Goal: Task Accomplishment & Management: Manage account settings

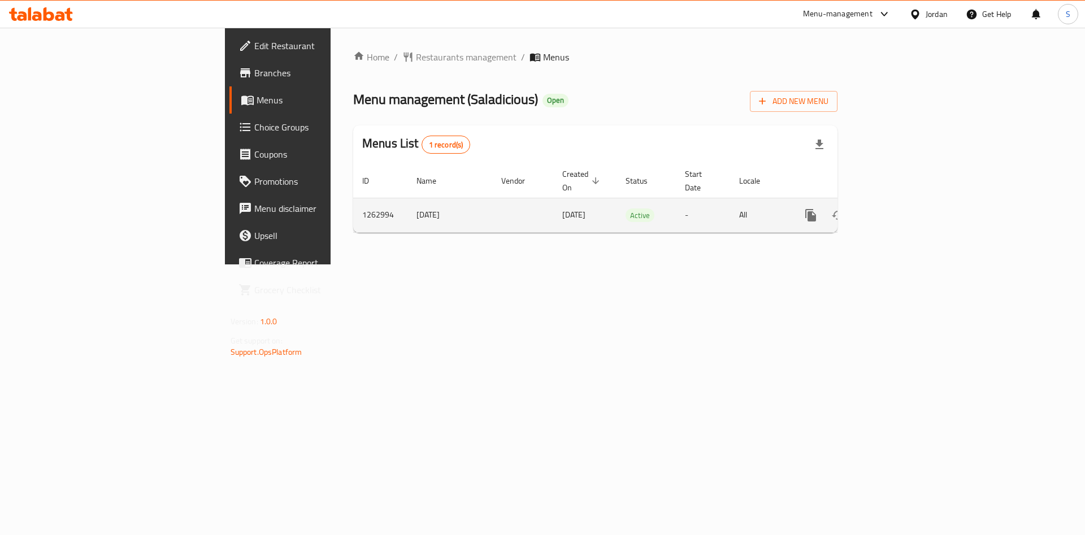
click at [899, 208] on icon "enhanced table" at bounding box center [892, 215] width 14 height 14
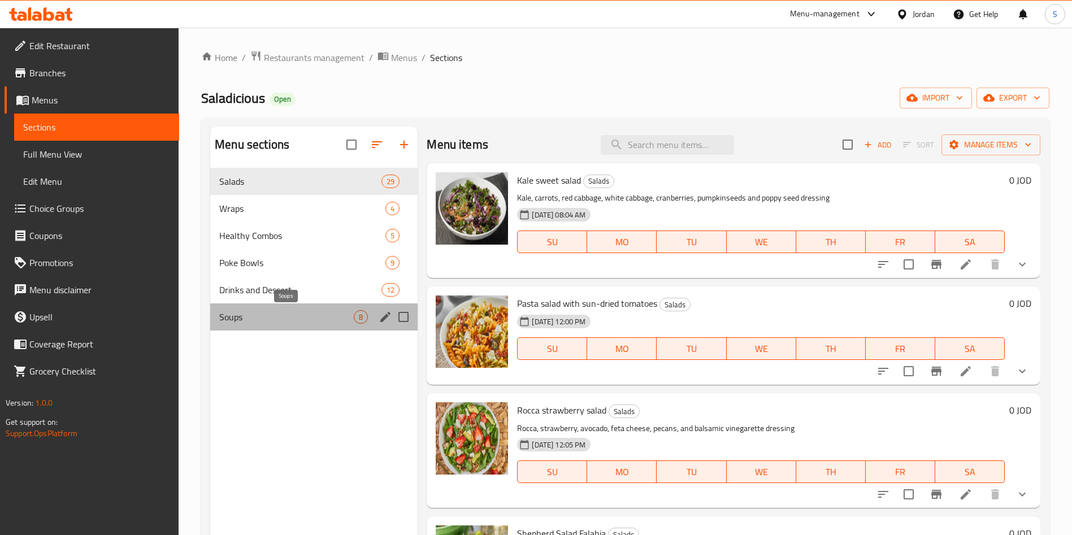
click at [246, 310] on span "Soups" at bounding box center [286, 317] width 134 height 14
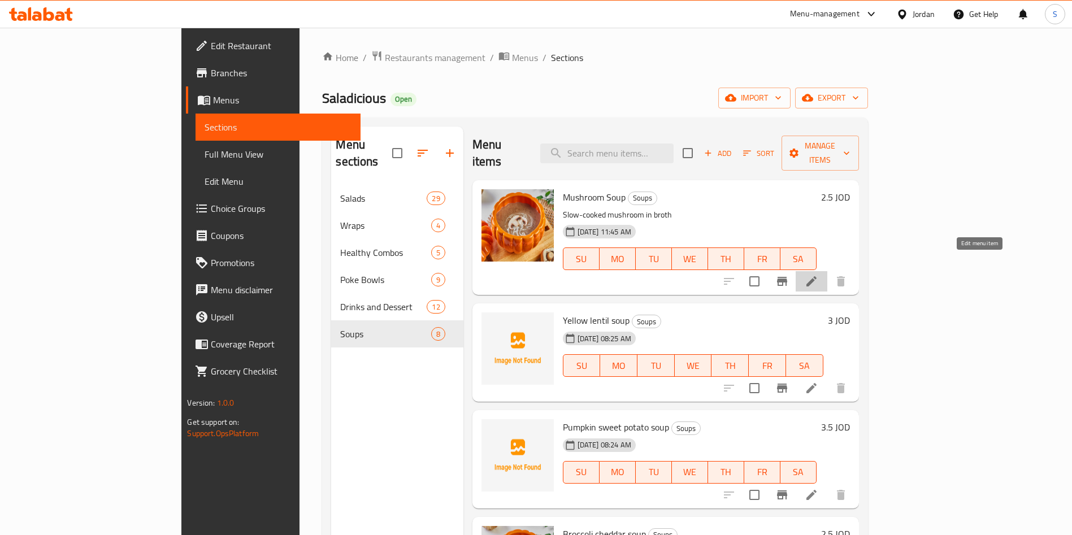
click at [816, 276] on icon at bounding box center [811, 281] width 10 height 10
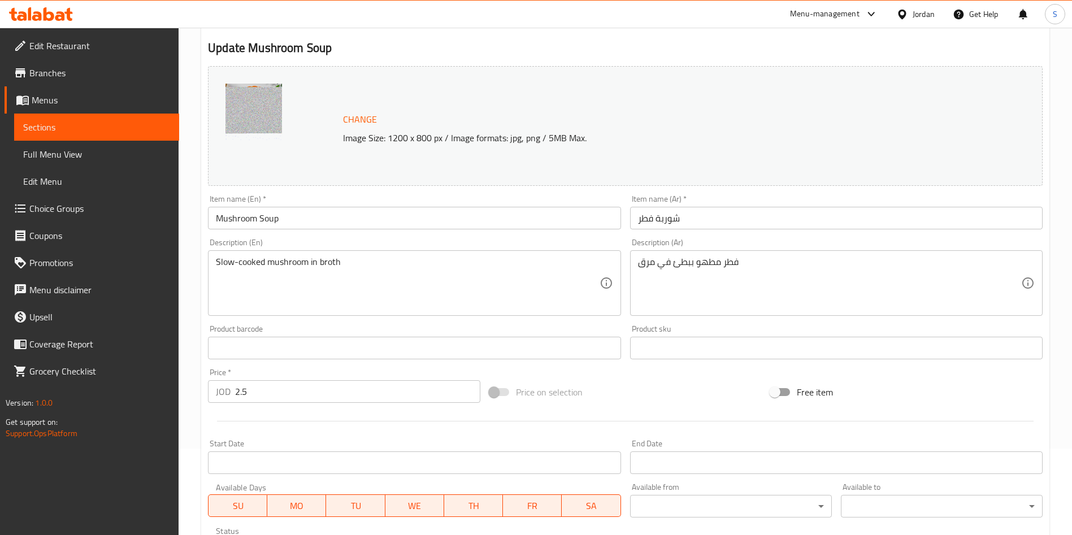
scroll to position [169, 0]
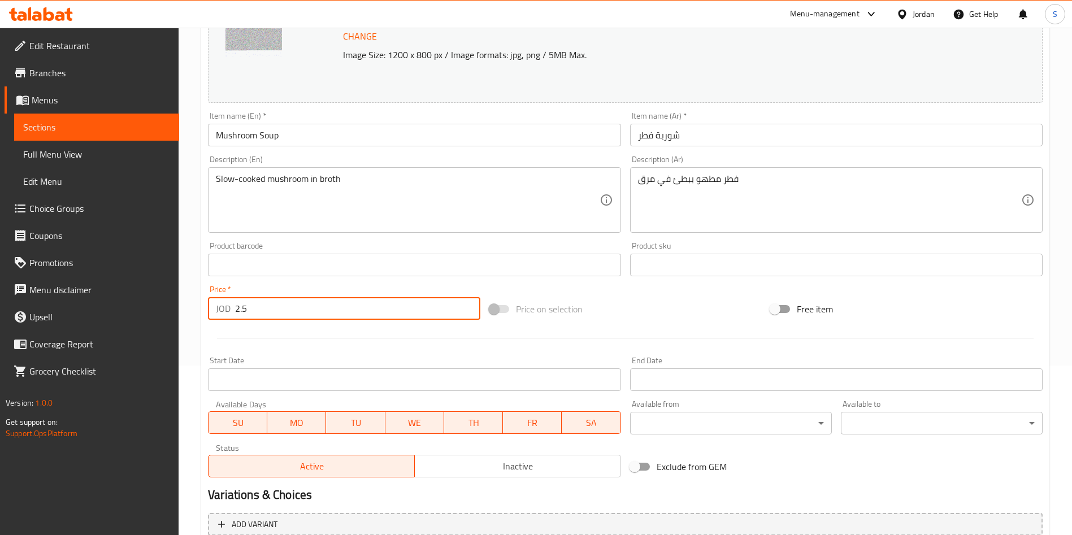
drag, startPoint x: 298, startPoint y: 302, endPoint x: 262, endPoint y: 309, distance: 36.9
click at [262, 309] on input "2.5" at bounding box center [357, 308] width 245 height 23
drag, startPoint x: 253, startPoint y: 312, endPoint x: 236, endPoint y: 312, distance: 17.5
click at [236, 312] on input "2.5" at bounding box center [357, 308] width 245 height 23
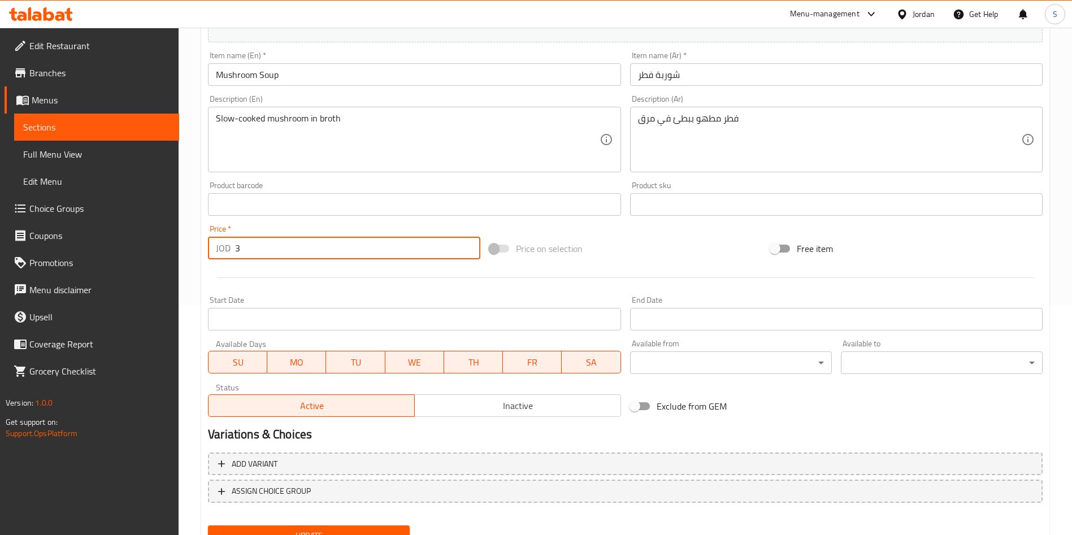
scroll to position [280, 0]
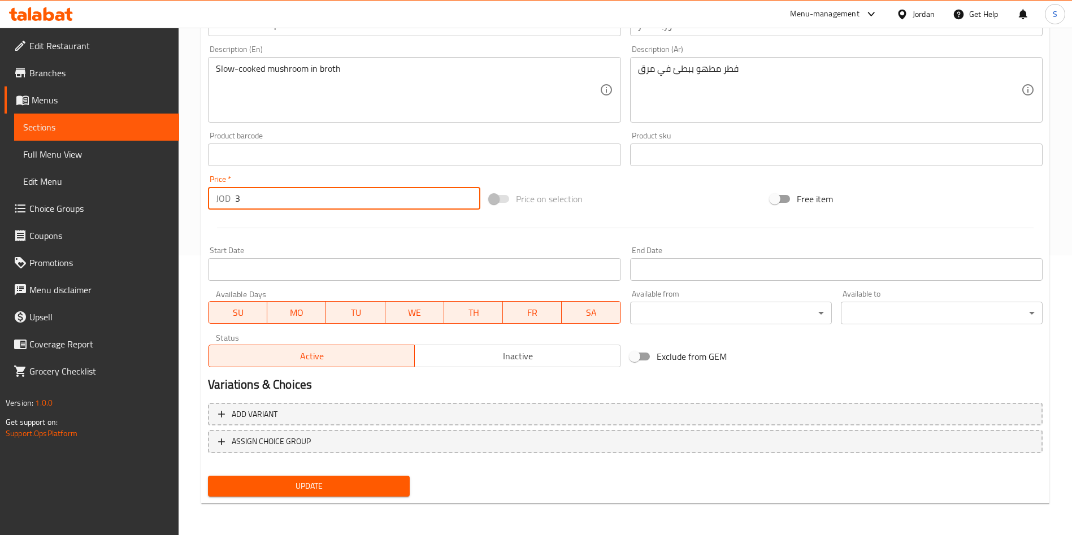
type input "3"
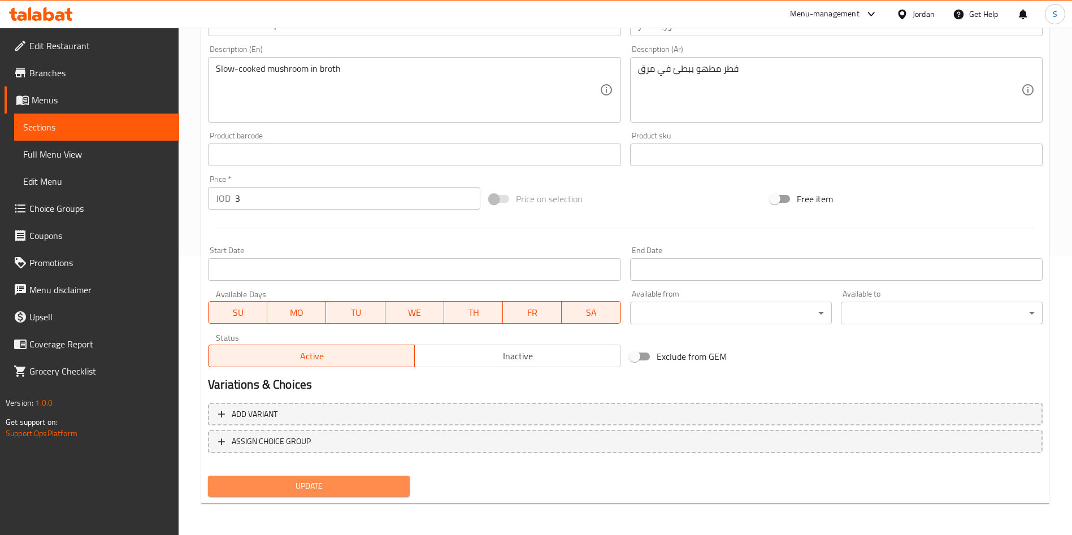
click at [389, 488] on span "Update" at bounding box center [309, 486] width 184 height 14
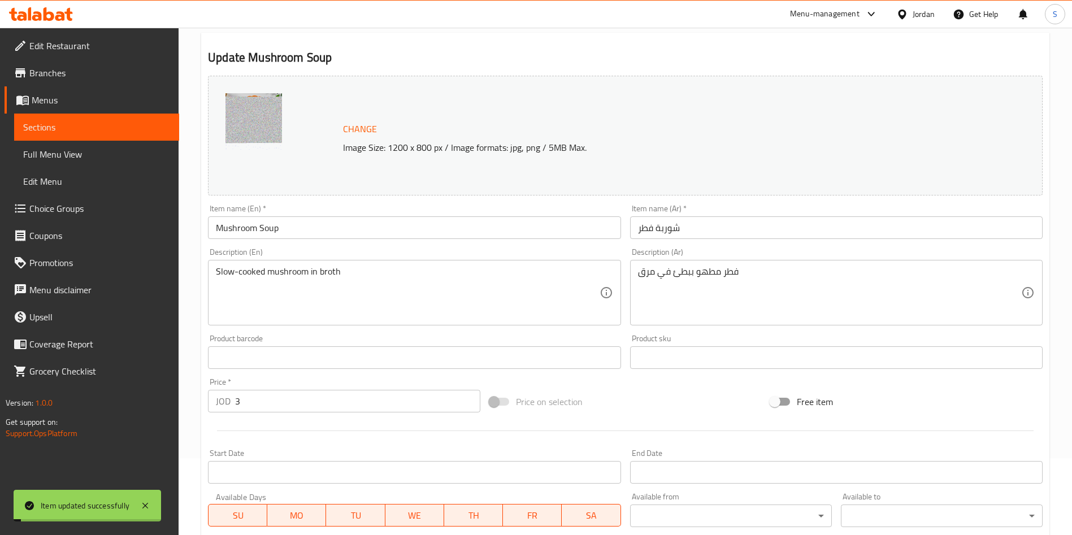
scroll to position [0, 0]
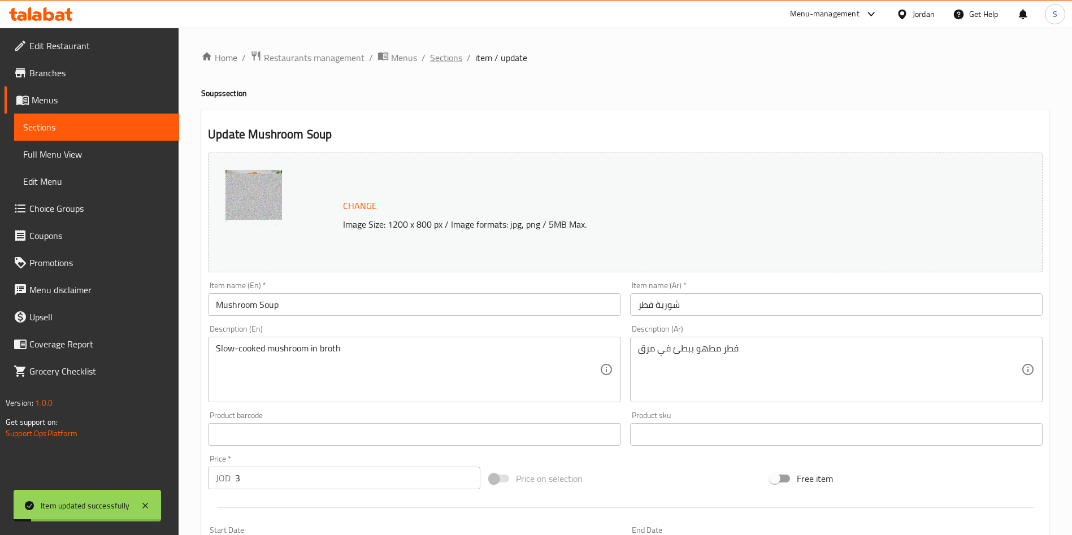
click at [448, 59] on span "Sections" at bounding box center [446, 58] width 32 height 14
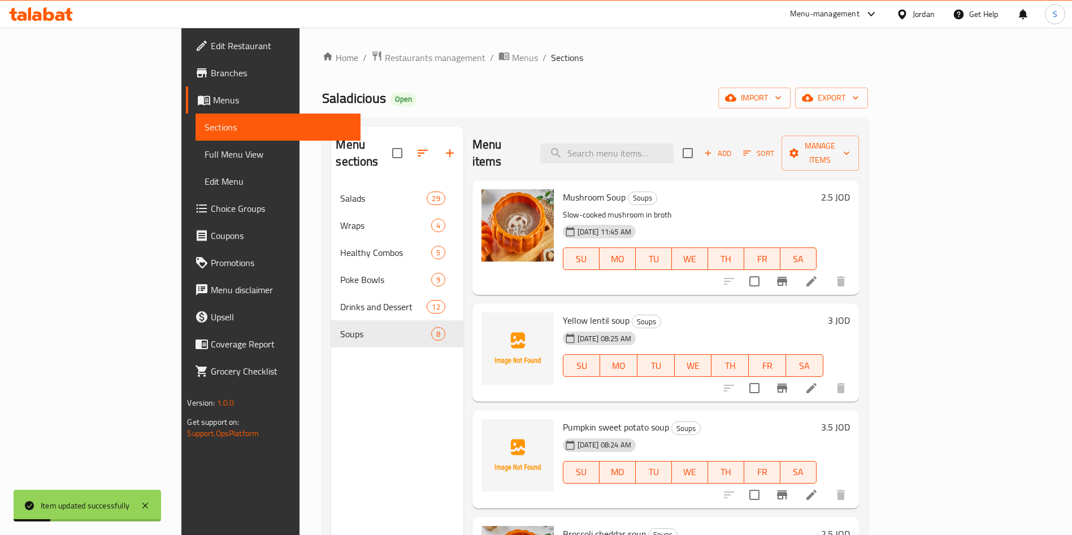
click at [642, 133] on div "Menu items Add Sort Manage items" at bounding box center [665, 154] width 386 height 54
click at [643, 143] on input "search" at bounding box center [606, 153] width 133 height 20
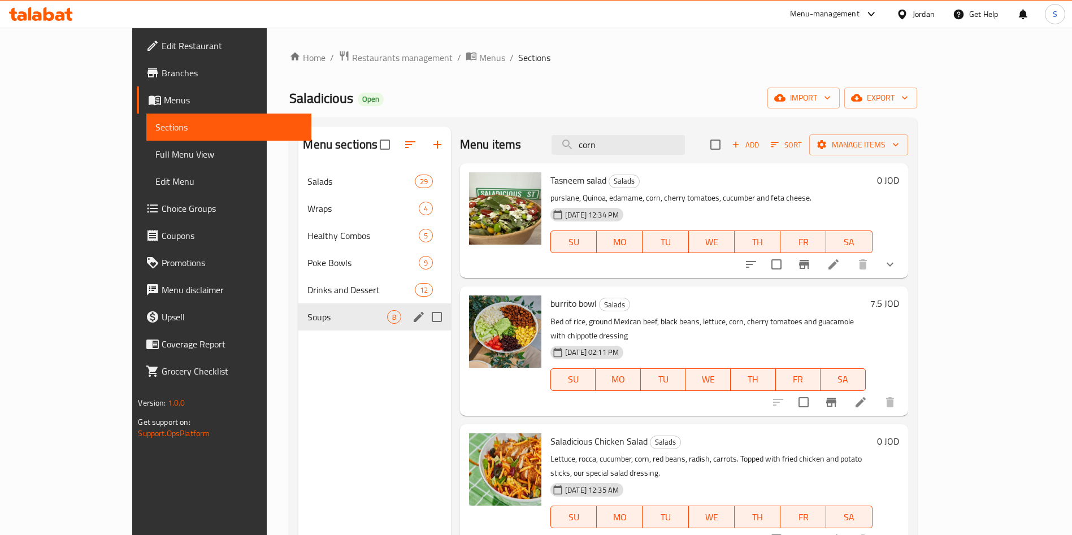
type input "corn"
click at [298, 327] on div "Soups 8" at bounding box center [374, 316] width 153 height 27
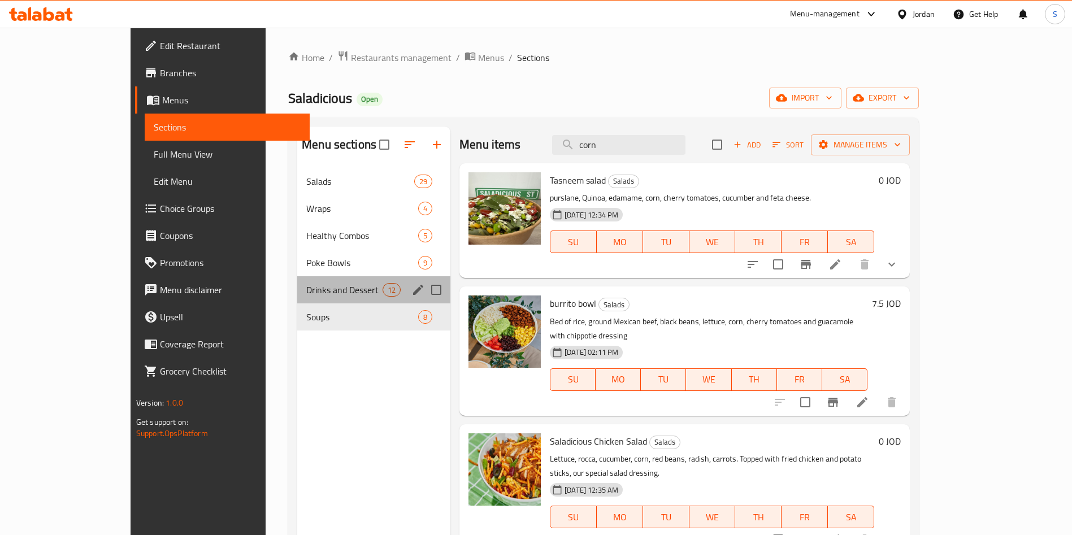
click at [297, 302] on div "Drinks and Dessert 12" at bounding box center [373, 289] width 153 height 27
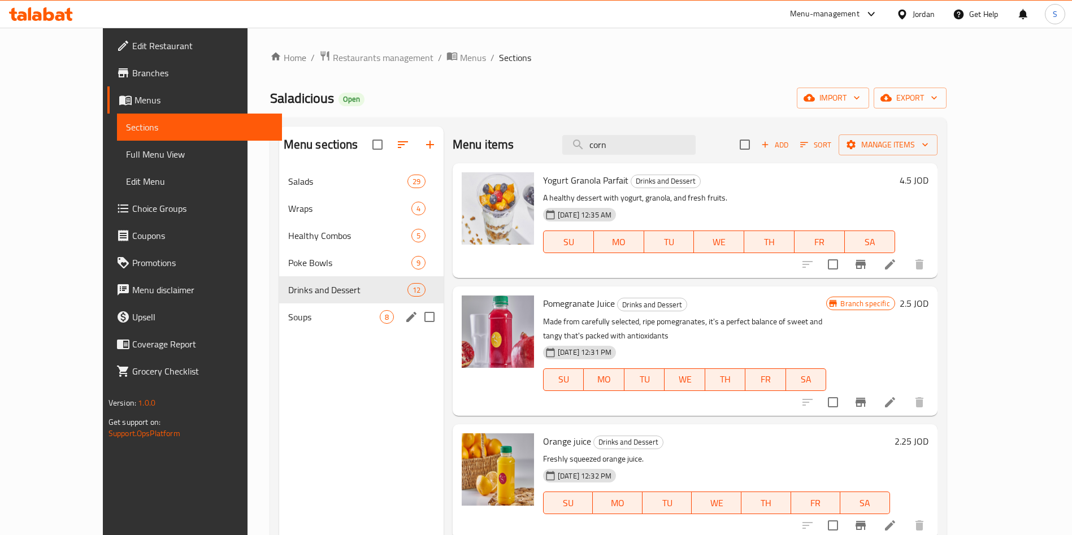
click at [288, 323] on span "Soups" at bounding box center [334, 317] width 92 height 14
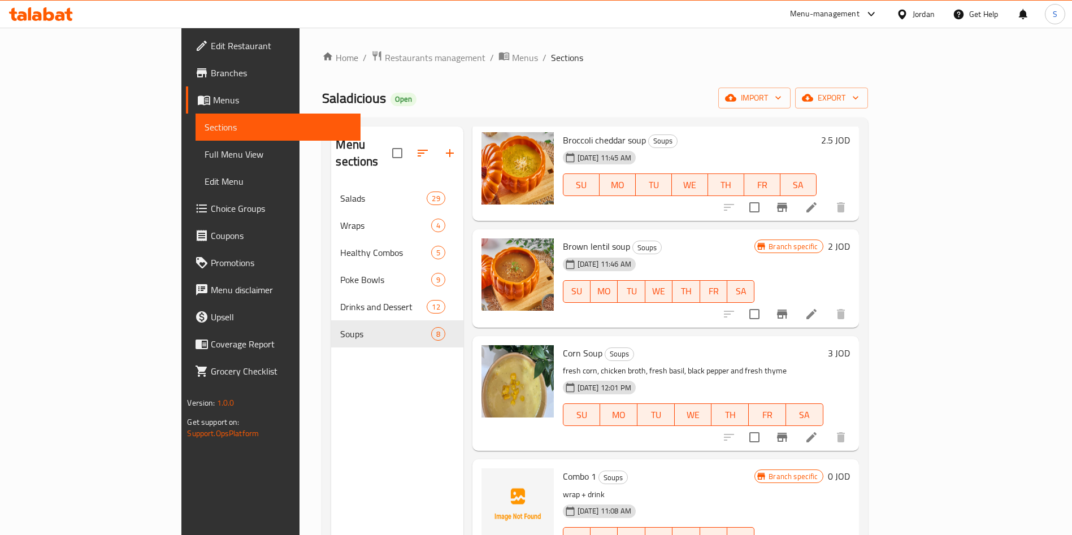
scroll to position [413, 0]
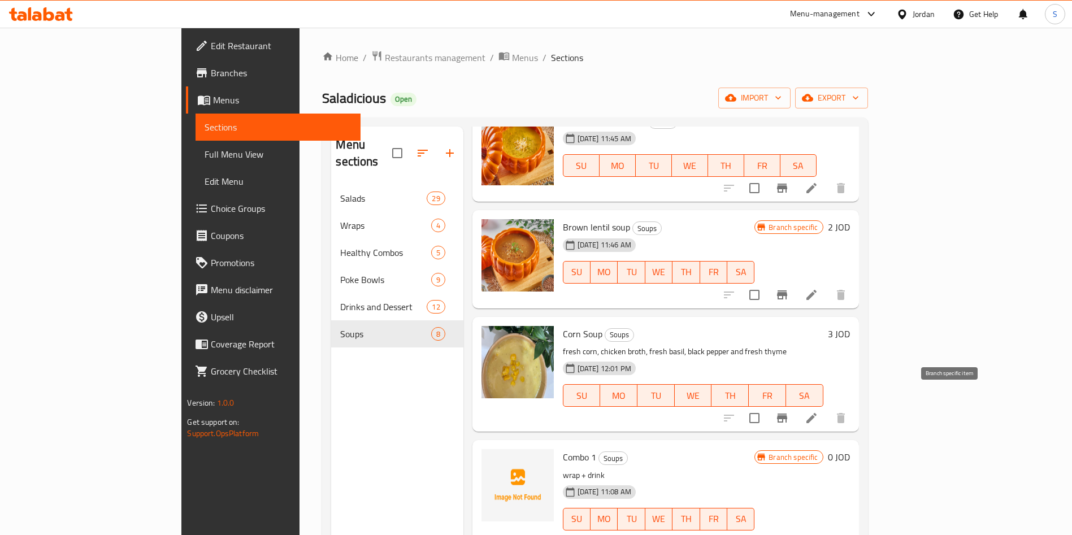
click at [789, 411] on icon "Branch-specific-item" at bounding box center [782, 418] width 14 height 14
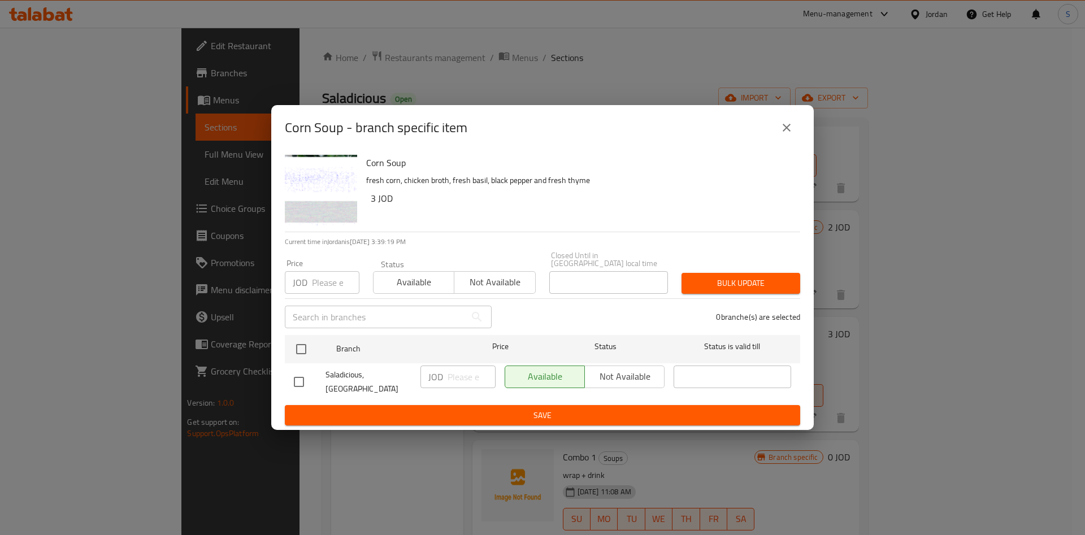
click at [783, 132] on icon "close" at bounding box center [786, 128] width 8 height 8
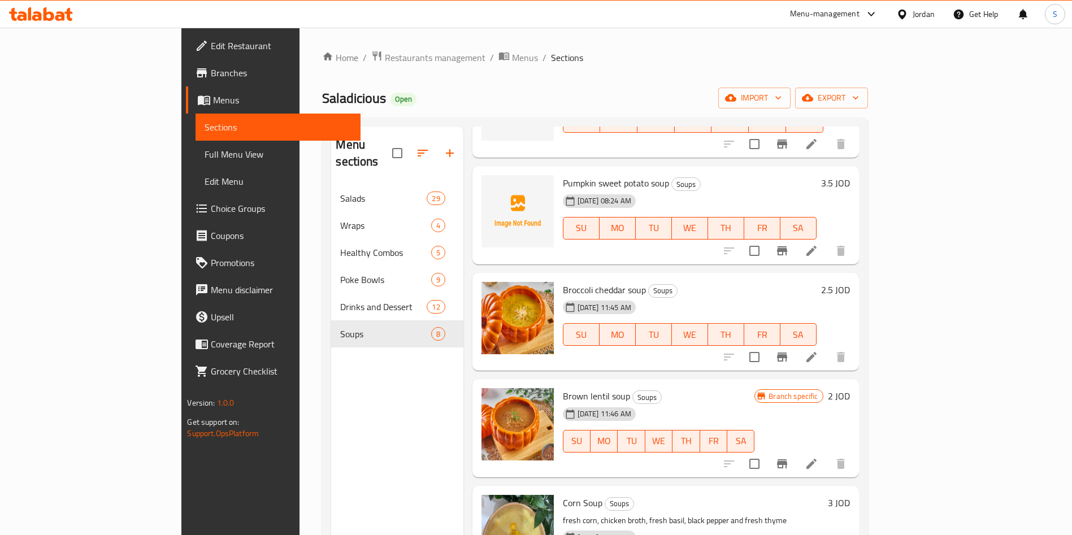
scroll to position [243, 0]
click at [816, 353] on icon at bounding box center [811, 358] width 10 height 10
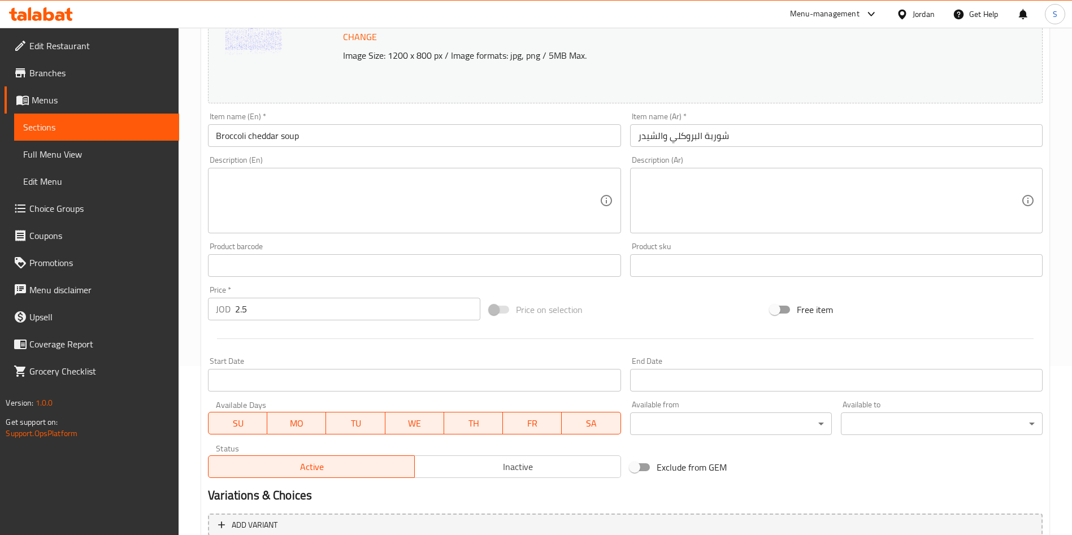
scroll to position [280, 0]
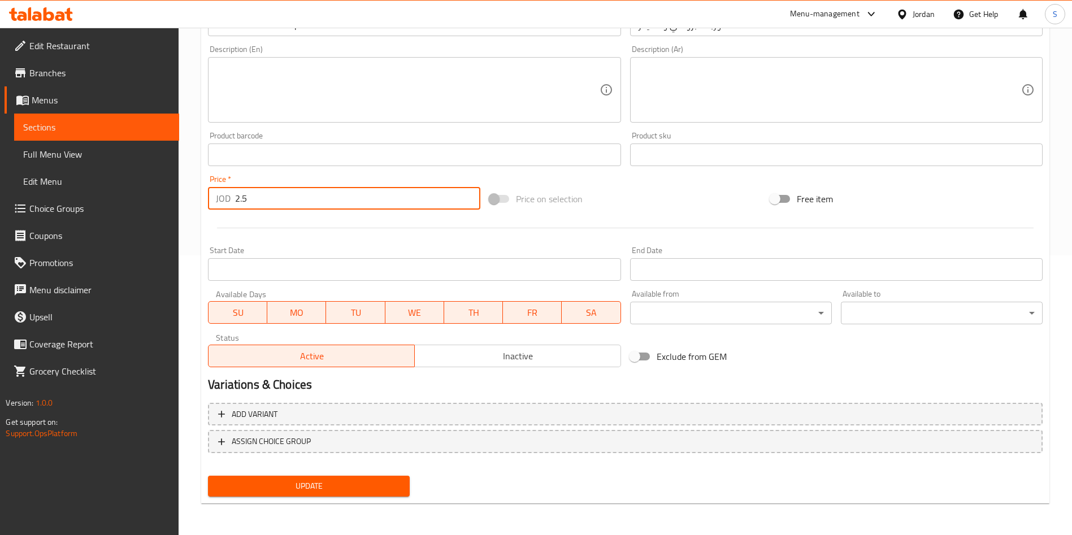
click at [251, 192] on input "2.5" at bounding box center [357, 198] width 245 height 23
type input "3"
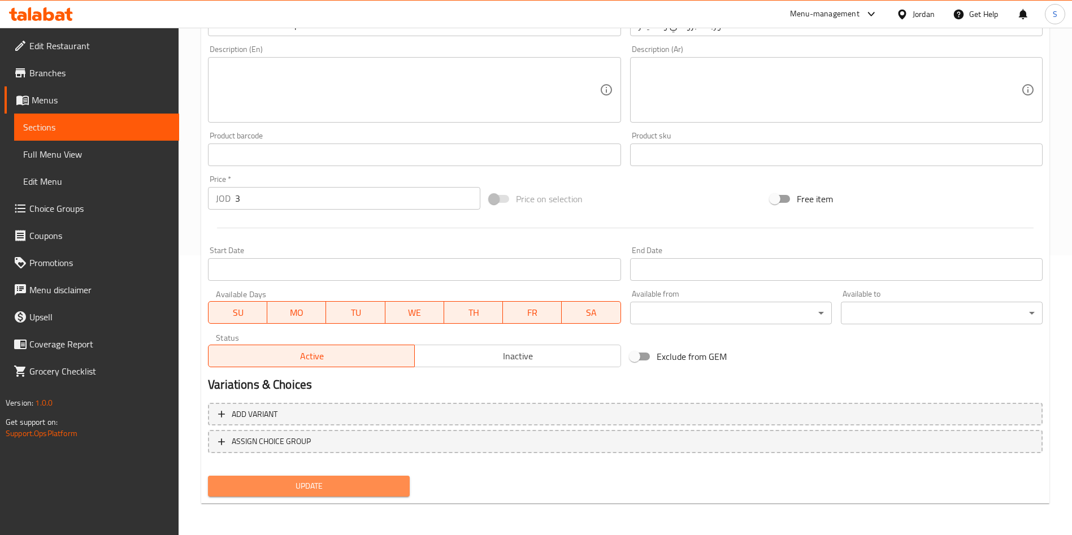
click at [306, 494] on button "Update" at bounding box center [309, 486] width 202 height 21
click at [306, 490] on div at bounding box center [536, 267] width 1072 height 535
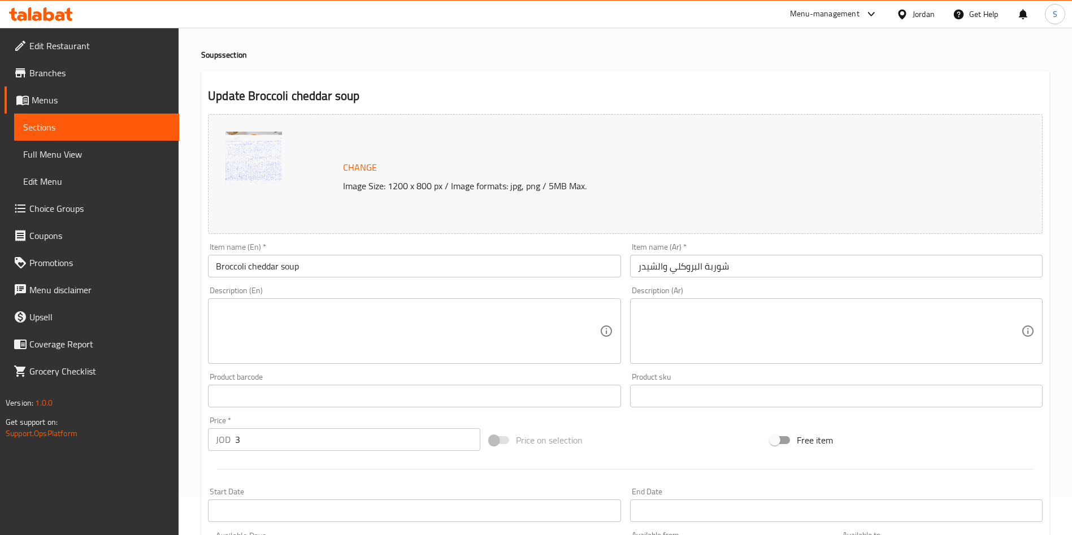
scroll to position [0, 0]
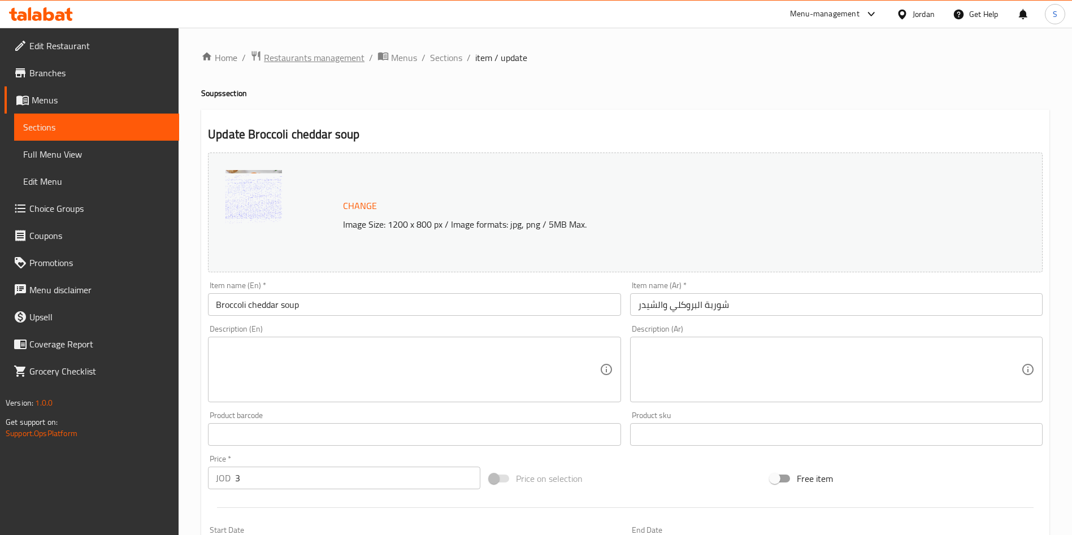
click at [346, 60] on span "Restaurants management" at bounding box center [314, 58] width 101 height 14
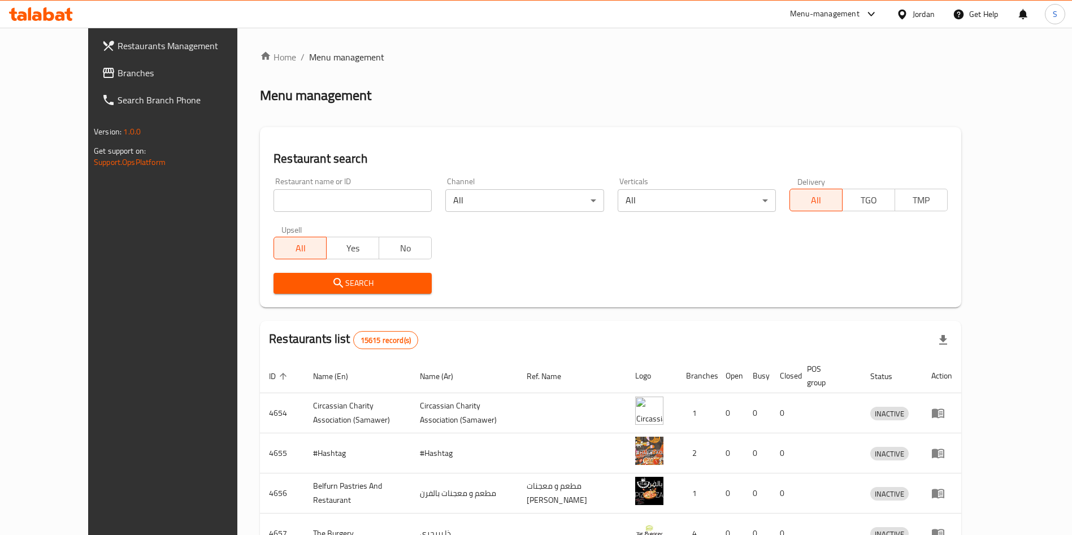
click at [337, 201] on input "search" at bounding box center [352, 200] width 158 height 23
type input "ح"
type input "؛"
type input "ح"
type input "pizza factory"
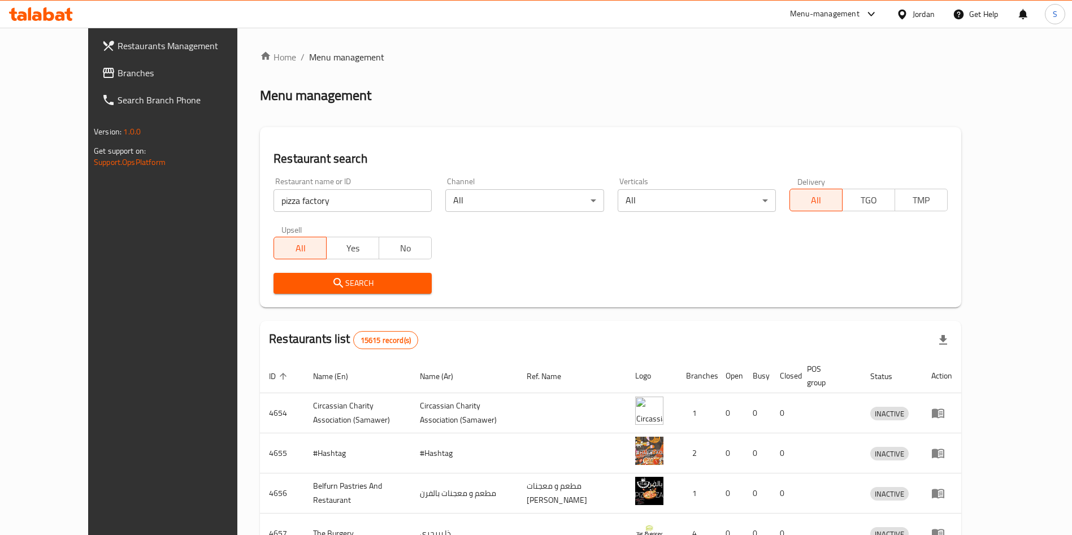
click at [368, 281] on span "Search" at bounding box center [352, 283] width 140 height 14
click at [368, 281] on div at bounding box center [536, 267] width 1072 height 535
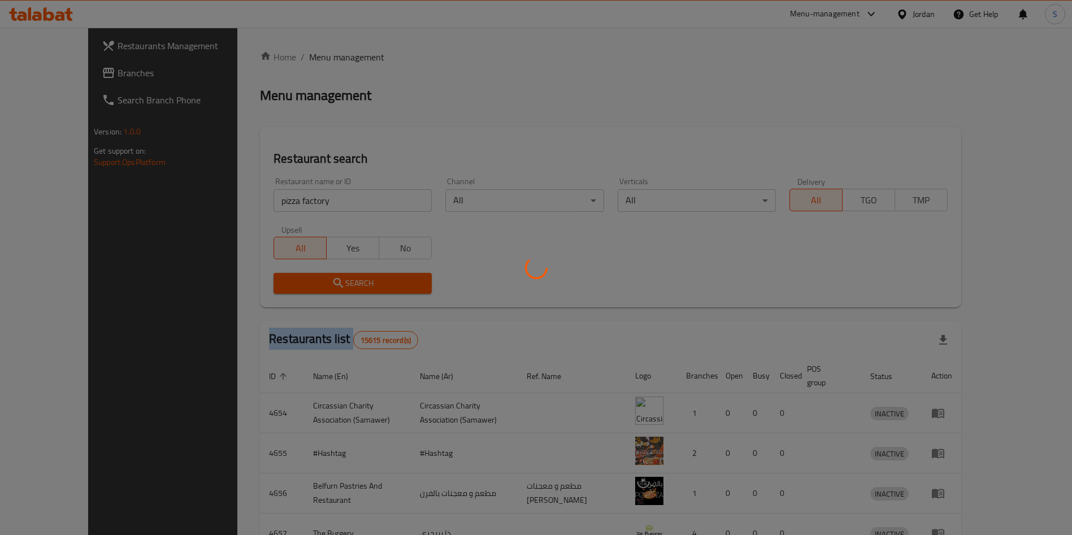
click at [368, 281] on div at bounding box center [536, 267] width 1072 height 535
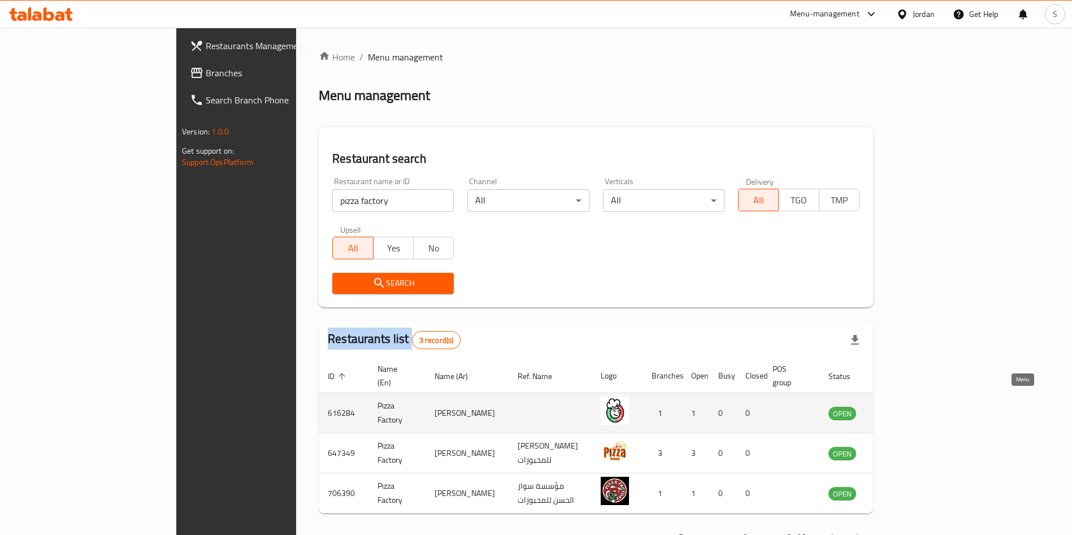
click at [901, 409] on icon "enhanced table" at bounding box center [894, 414] width 12 height 10
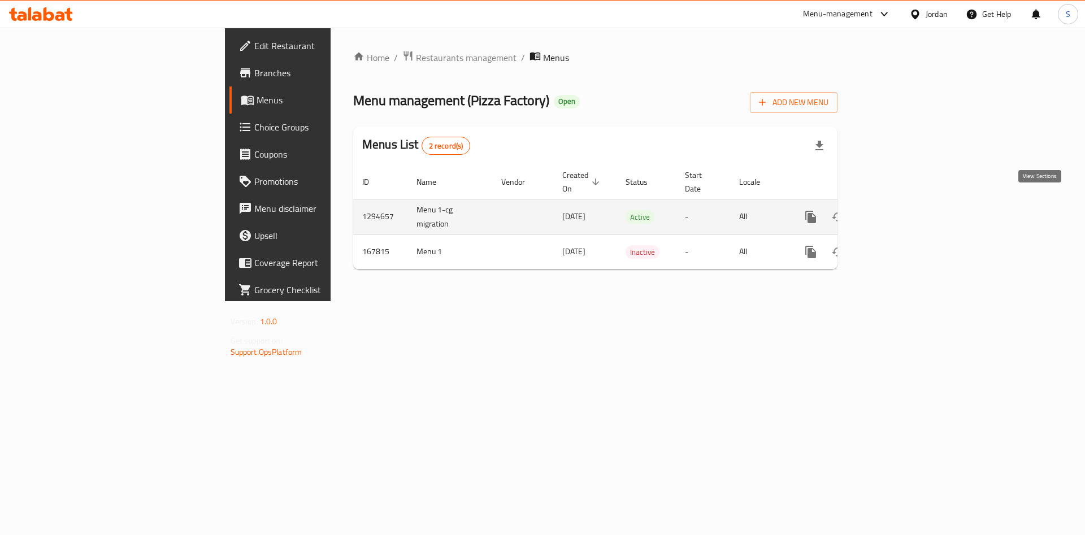
click at [906, 203] on link "enhanced table" at bounding box center [891, 216] width 27 height 27
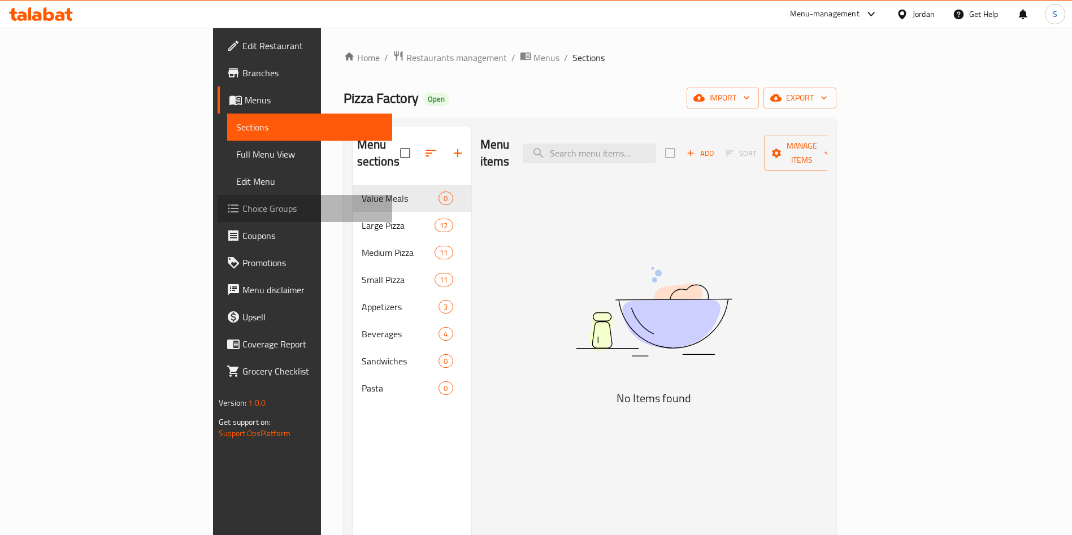
click at [242, 213] on span "Choice Groups" at bounding box center [312, 209] width 141 height 14
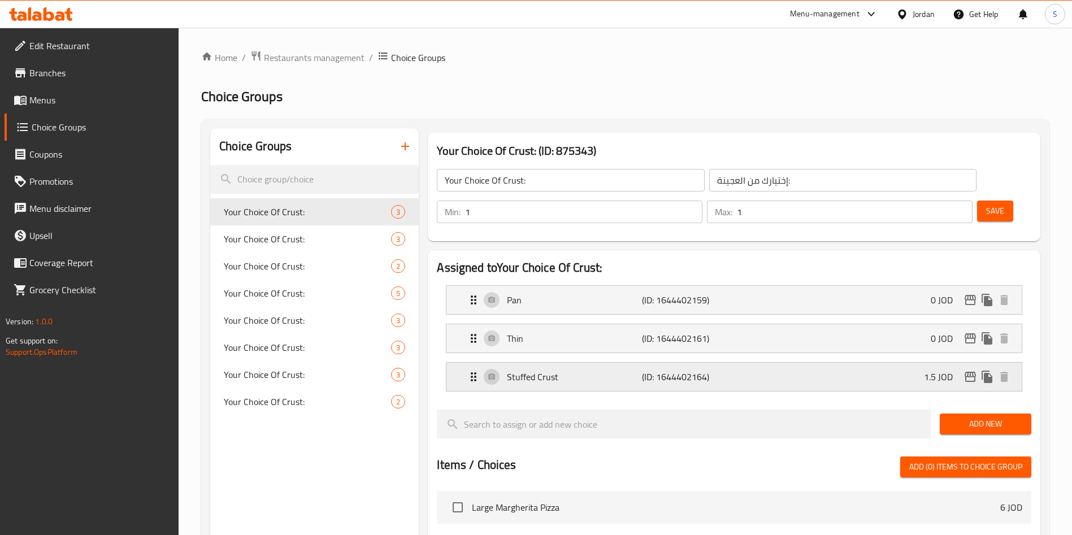
click at [542, 370] on p "Stuffed Crust" at bounding box center [574, 377] width 134 height 14
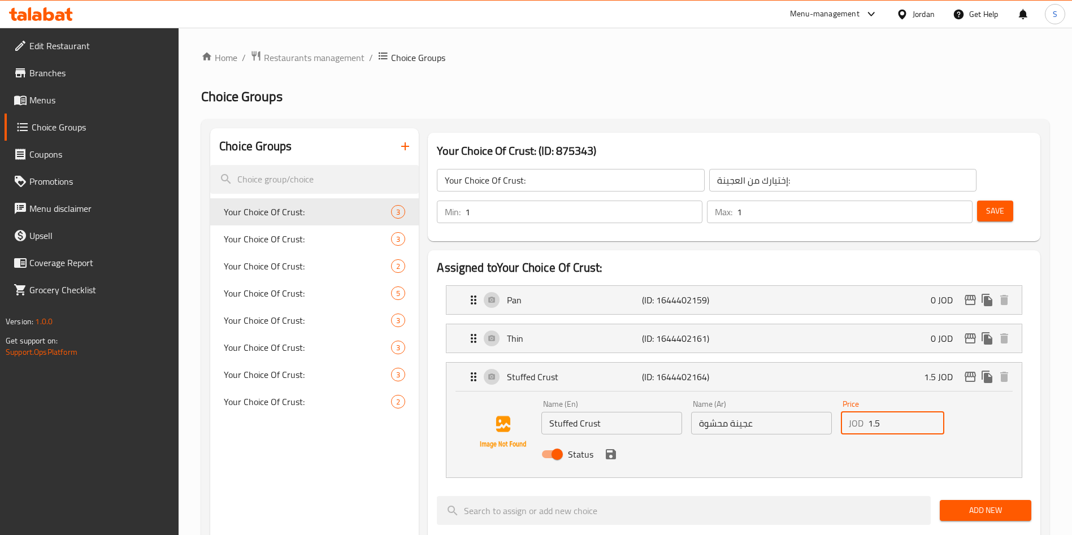
drag, startPoint x: 893, startPoint y: 396, endPoint x: 856, endPoint y: 396, distance: 36.7
click at [856, 412] on div "JOD 1.5 Price" at bounding box center [892, 423] width 103 height 23
click at [246, 232] on span "Your Choice Of Crust:" at bounding box center [290, 239] width 133 height 14
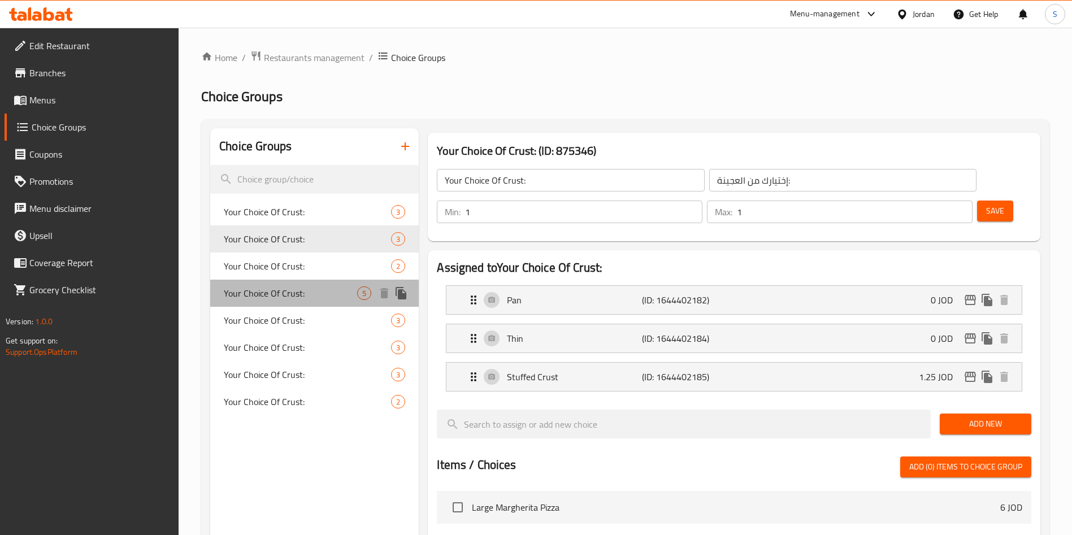
click at [271, 286] on span "Your Choice Of Crust:" at bounding box center [290, 293] width 133 height 14
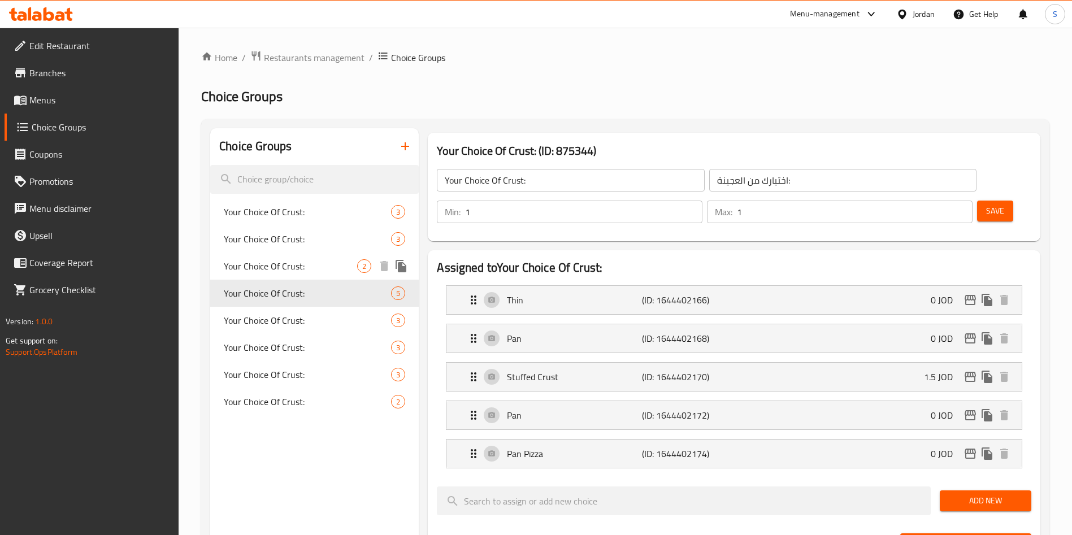
click at [270, 269] on span "Your Choice Of Crust:" at bounding box center [290, 266] width 133 height 14
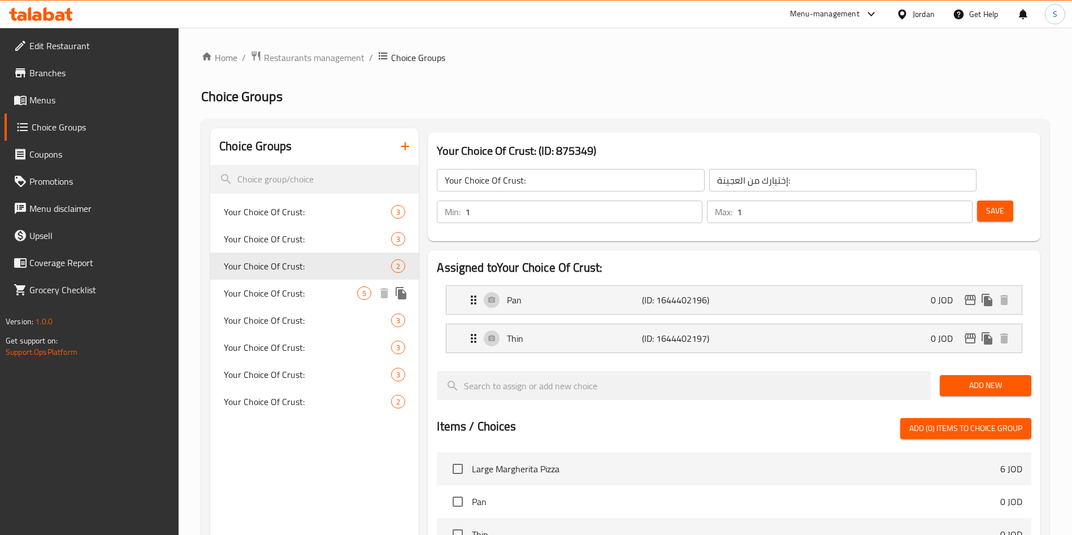
click at [266, 291] on span "Your Choice Of Crust:" at bounding box center [290, 293] width 133 height 14
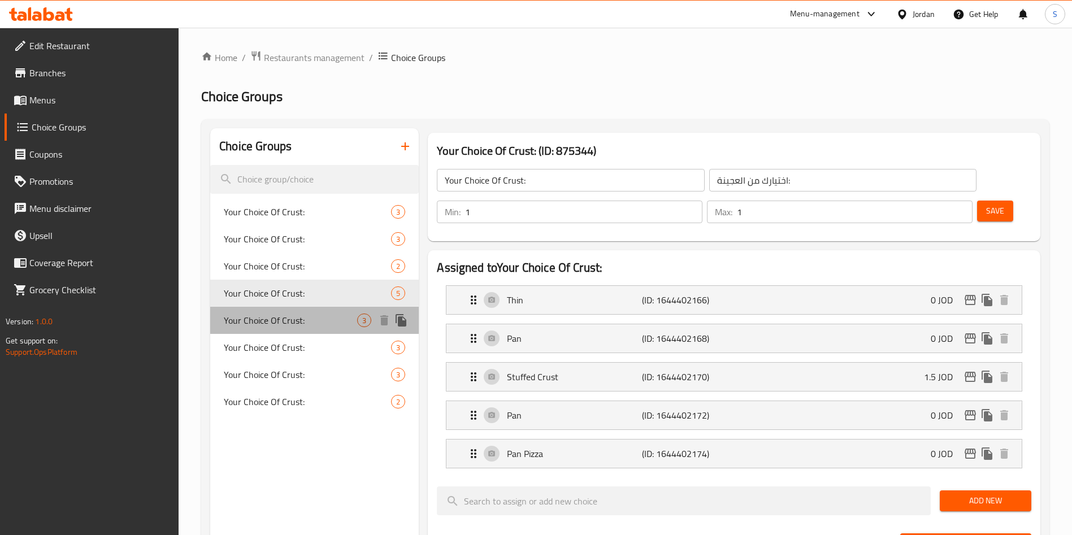
click at [264, 324] on span "Your Choice Of Crust:" at bounding box center [290, 321] width 133 height 14
type input "اختيارك من العجينة"
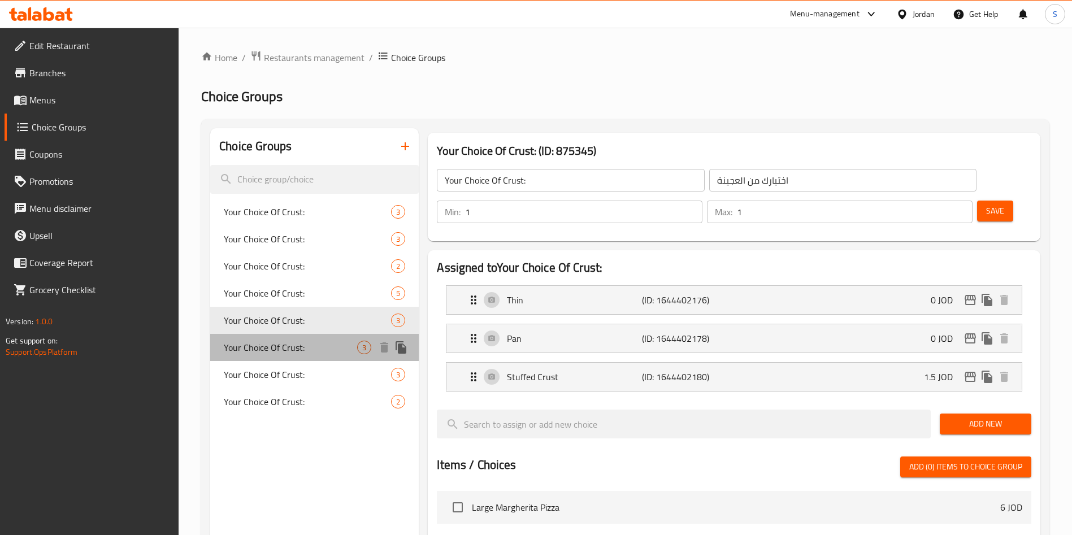
click at [263, 343] on span "Your Choice Of Crust:" at bounding box center [290, 348] width 133 height 14
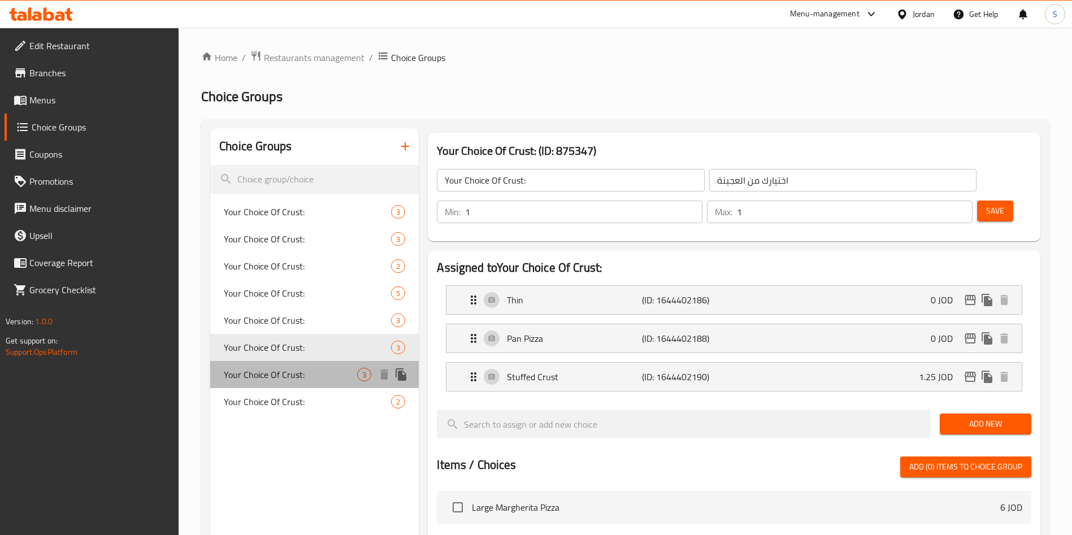
click at [262, 375] on span "Your Choice Of Crust:" at bounding box center [290, 375] width 133 height 14
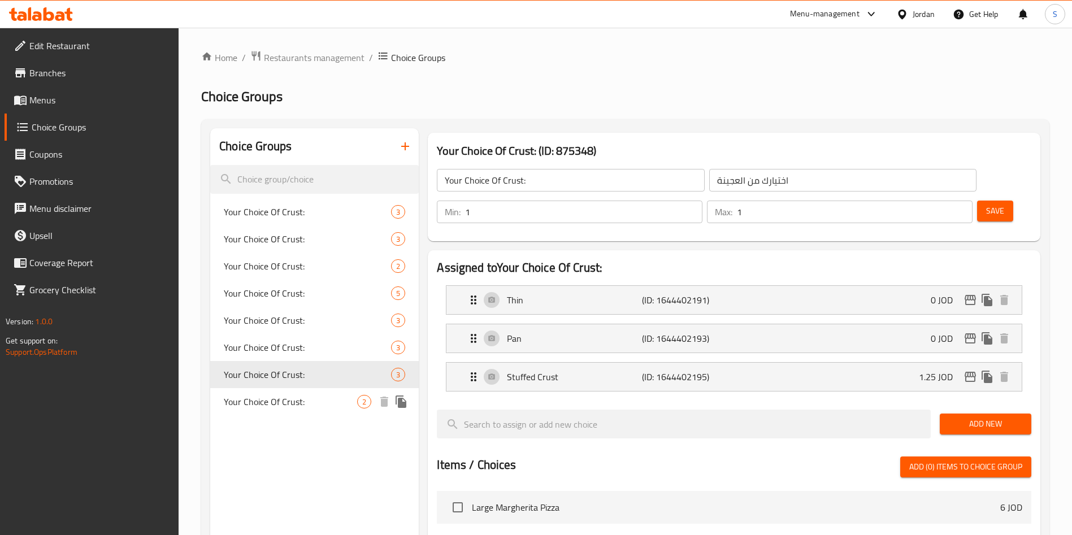
click at [260, 400] on span "Your Choice Of Crust:" at bounding box center [290, 402] width 133 height 14
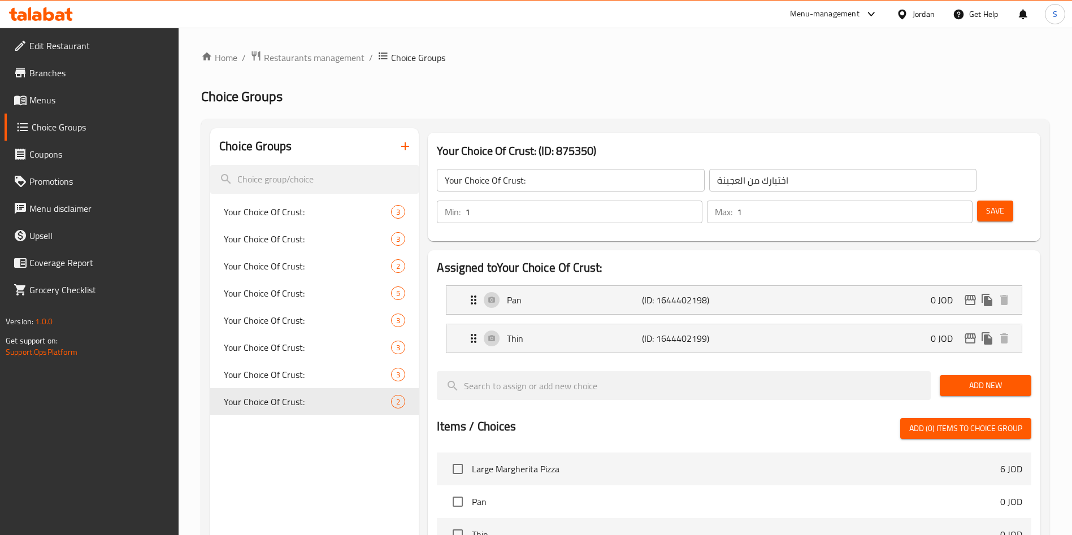
click at [64, 76] on span "Branches" at bounding box center [99, 73] width 141 height 14
